Goal: Information Seeking & Learning: Learn about a topic

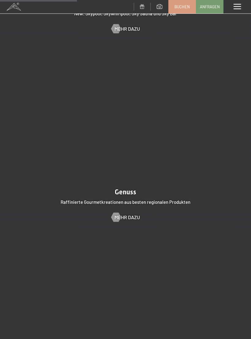
scroll to position [962, 0]
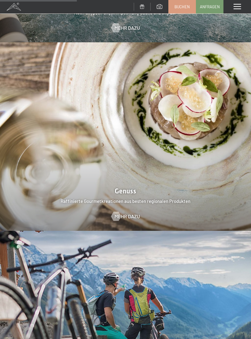
click at [116, 212] on div at bounding box center [115, 216] width 5 height 9
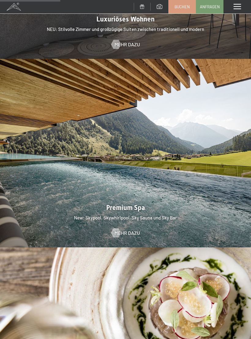
scroll to position [751, 0]
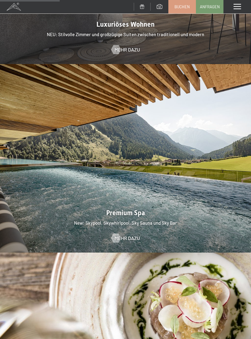
click at [131, 235] on span "Mehr dazu" at bounding box center [127, 238] width 25 height 7
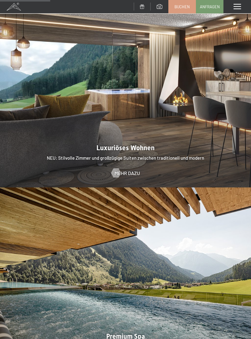
scroll to position [631, 0]
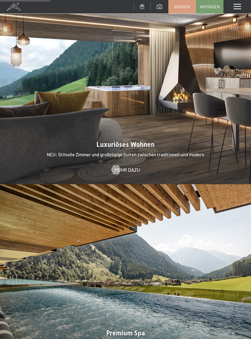
click at [127, 166] on span "Mehr dazu" at bounding box center [127, 169] width 25 height 7
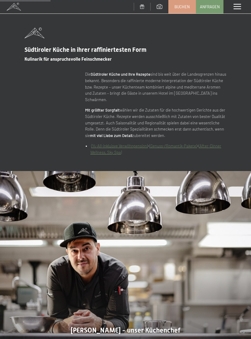
scroll to position [327, 0]
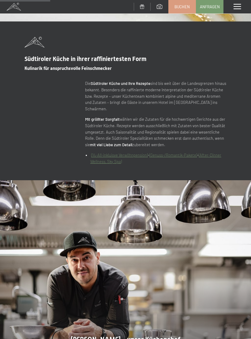
click at [170, 153] on link "(Genuss-/Romantik-Pakete)" at bounding box center [173, 155] width 48 height 5
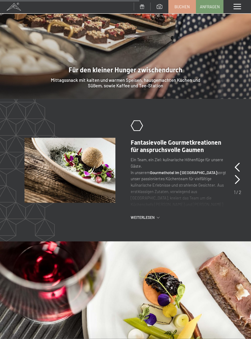
scroll to position [909, 0]
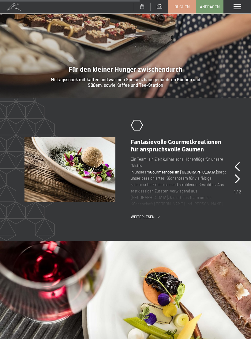
click at [135, 214] on span "Weiterlesen" at bounding box center [144, 216] width 26 height 5
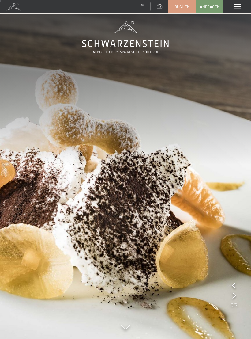
scroll to position [0, 0]
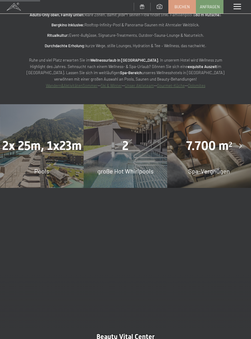
scroll to position [466, 0]
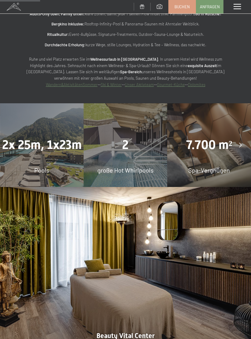
click at [42, 149] on div "2x 25m, 1x23m Pools" at bounding box center [42, 145] width 84 height 84
click at [39, 166] on span "Pools" at bounding box center [41, 169] width 15 height 7
click at [45, 138] on span "2x 25m, 1x23m" at bounding box center [42, 145] width 80 height 14
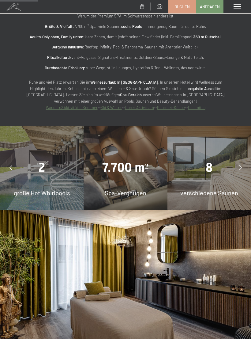
scroll to position [444, 0]
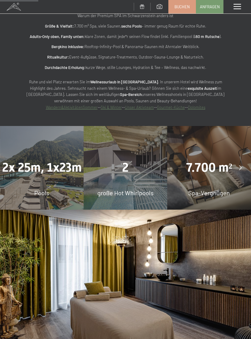
click at [63, 188] on div "Pools" at bounding box center [42, 192] width 84 height 9
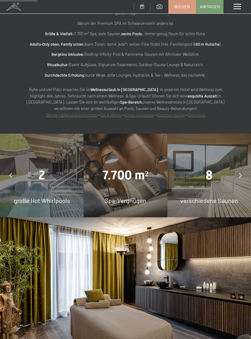
scroll to position [438, 0]
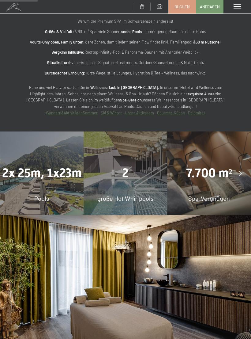
click at [45, 195] on span "Pools" at bounding box center [41, 198] width 15 height 7
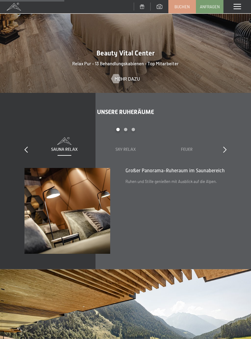
scroll to position [750, 0]
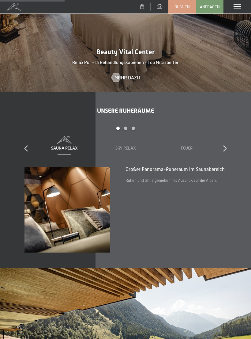
click at [128, 136] on div "Sky Relax" at bounding box center [125, 143] width 49 height 15
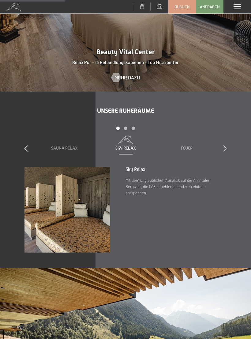
click at [185, 146] on span "Feuer" at bounding box center [187, 148] width 12 height 5
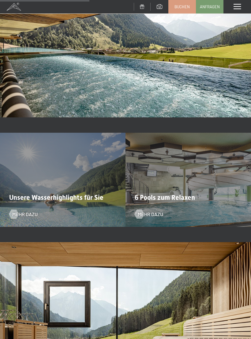
scroll to position [1041, 0]
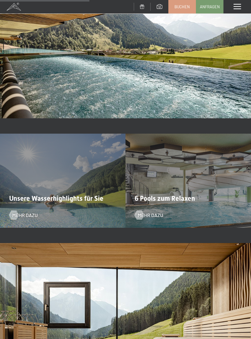
click at [157, 198] on div "6 Pools zum Relaxen Mehr dazu" at bounding box center [189, 181] width 126 height 94
click at [143, 212] on span "Mehr dazu" at bounding box center [150, 215] width 25 height 7
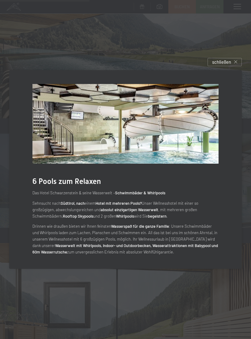
click at [235, 66] on div "schließen" at bounding box center [225, 62] width 34 height 8
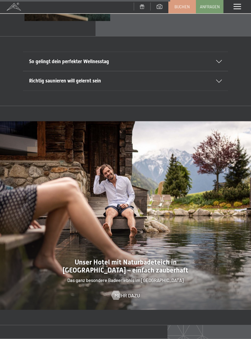
scroll to position [1610, 0]
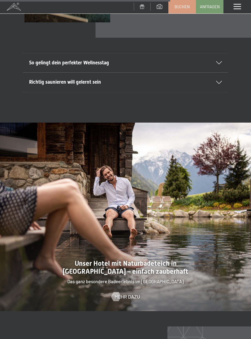
click at [214, 73] on div "Richtig saunieren will gelernt sein" at bounding box center [125, 82] width 193 height 19
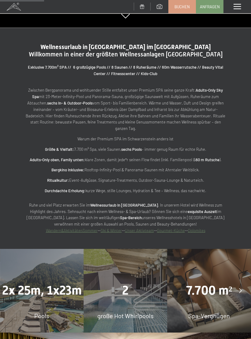
scroll to position [0, 0]
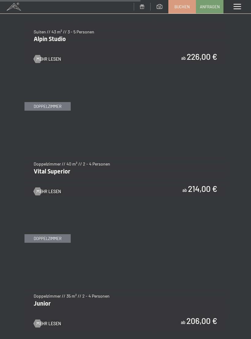
scroll to position [1288, 0]
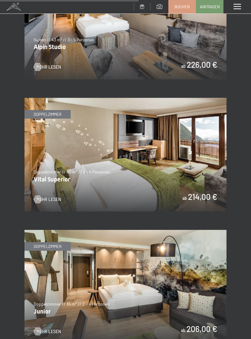
click at [44, 196] on span "Mehr Lesen" at bounding box center [48, 199] width 25 height 6
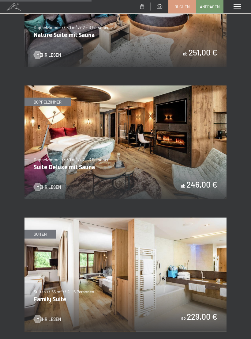
scroll to position [916, 0]
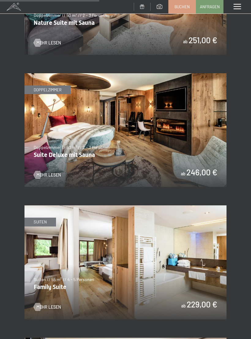
click at [50, 172] on span "Mehr Lesen" at bounding box center [48, 175] width 25 height 6
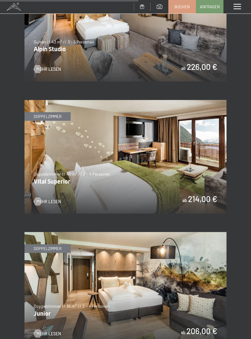
scroll to position [1285, 0]
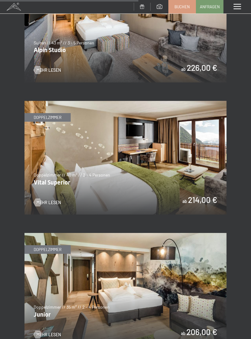
click at [180, 169] on img at bounding box center [126, 158] width 202 height 114
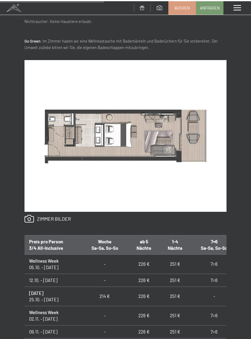
scroll to position [291, 0]
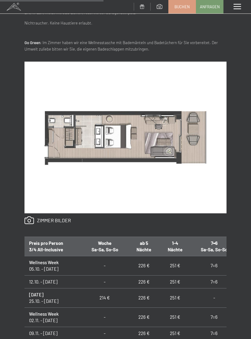
click at [25, 219] on link at bounding box center [48, 220] width 47 height 8
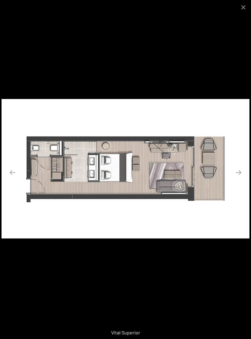
scroll to position [16, 0]
click at [242, 7] on button "Close gallery" at bounding box center [243, 7] width 15 height 14
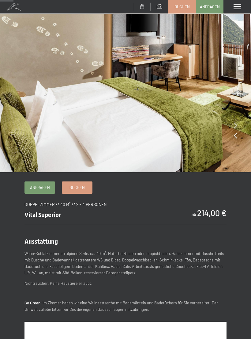
scroll to position [0, 0]
